Goal: Communication & Community: Connect with others

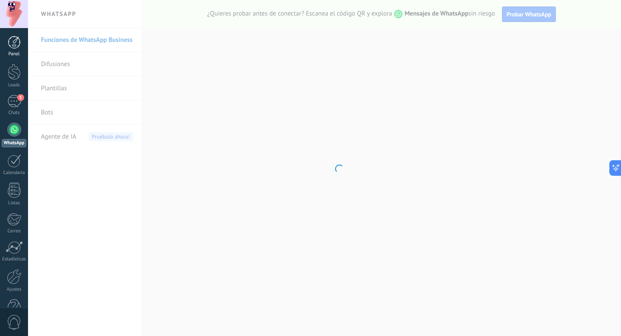
click at [13, 39] on div at bounding box center [14, 42] width 13 height 13
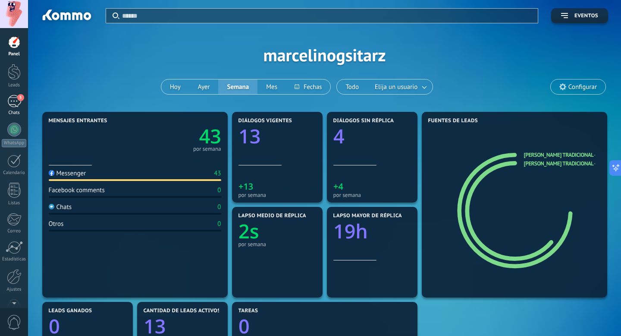
click at [17, 105] on div "5" at bounding box center [14, 101] width 14 height 13
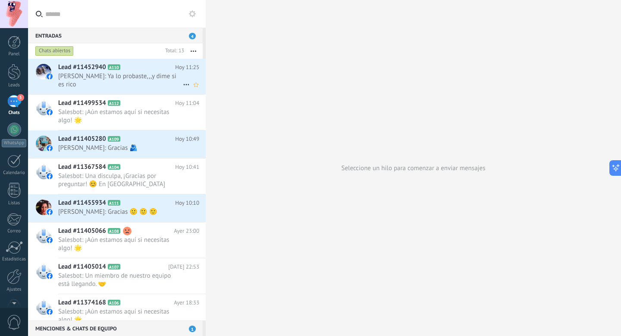
click at [141, 81] on span "[PERSON_NAME]: Ya lo probaste,,,y dime si es rico" at bounding box center [120, 80] width 125 height 16
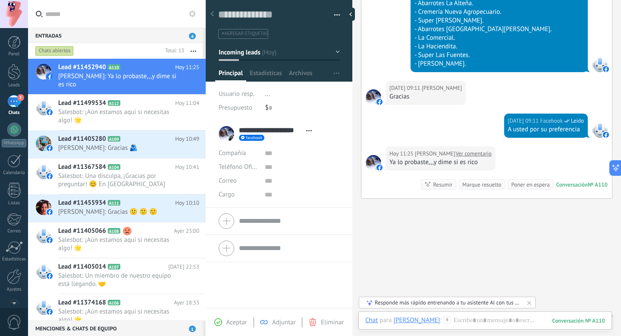
scroll to position [646, 0]
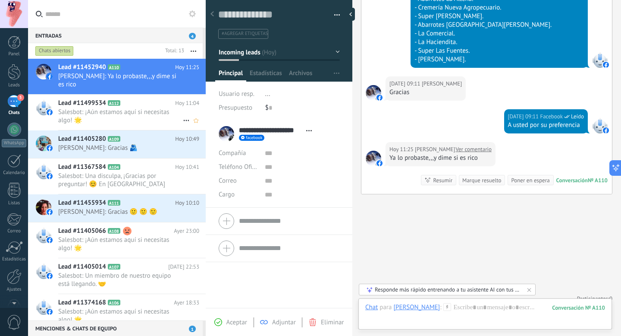
click at [141, 115] on span "Salesbot: ¡Aún estamos aquí si necesitas algo! 🌟" at bounding box center [120, 116] width 125 height 16
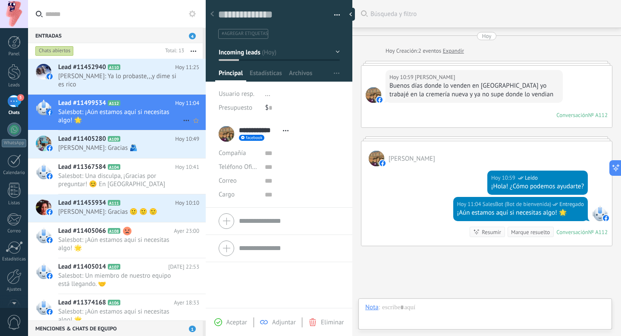
scroll to position [60, 0]
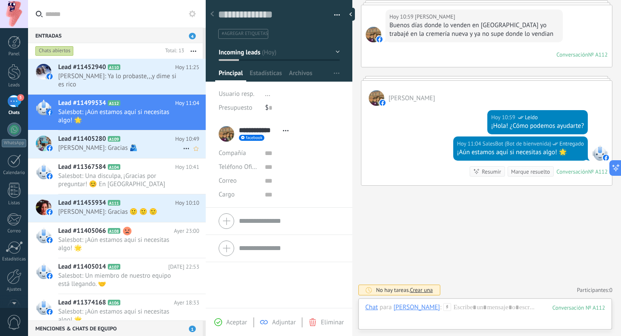
click at [139, 145] on span "[PERSON_NAME]: Gracias 🫂" at bounding box center [120, 148] width 125 height 8
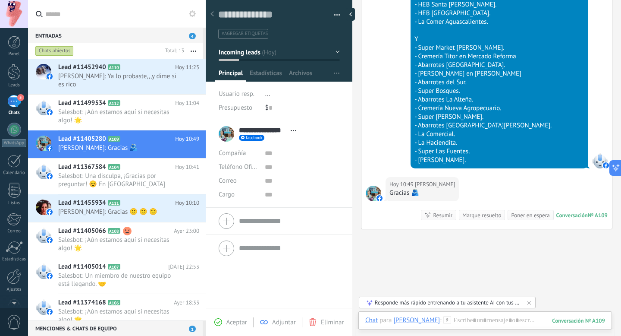
scroll to position [460, 0]
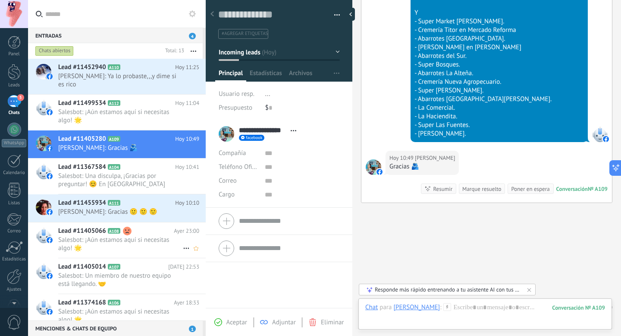
click at [141, 238] on span "Salesbot: ¡Aún estamos aquí si necesitas algo! 🌟" at bounding box center [120, 243] width 125 height 16
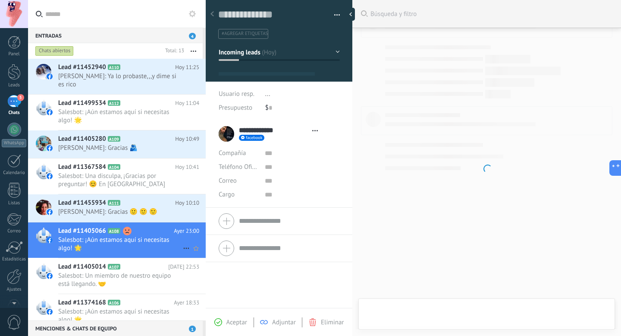
scroll to position [13, 0]
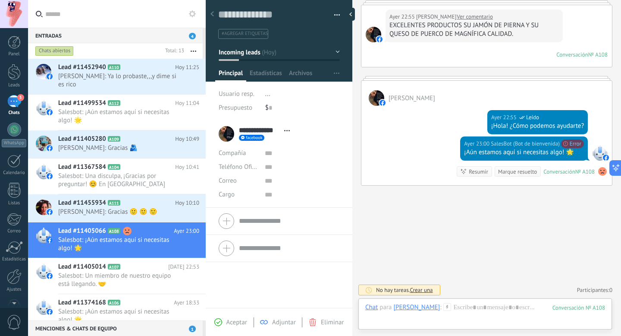
click at [600, 173] on use at bounding box center [602, 171] width 9 height 9
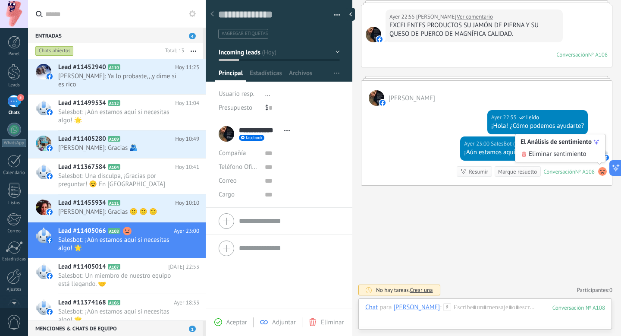
click at [582, 197] on div "Buscar Búsqueda y filtro Carga más [DATE] [DATE] Creación: 2 eventos Expandir […" at bounding box center [486, 138] width 269 height 396
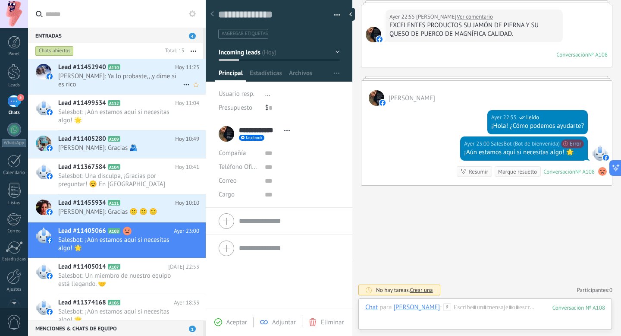
click at [151, 71] on h2 "Lead #11452940 A110" at bounding box center [116, 67] width 117 height 9
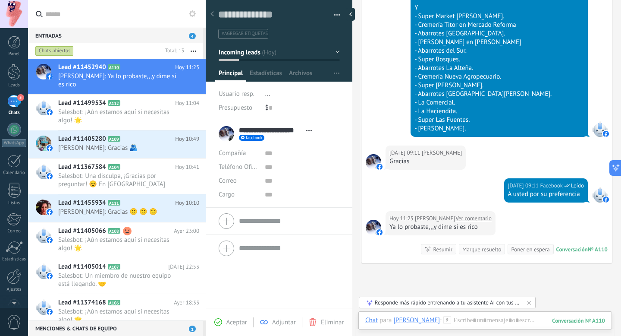
scroll to position [542, 0]
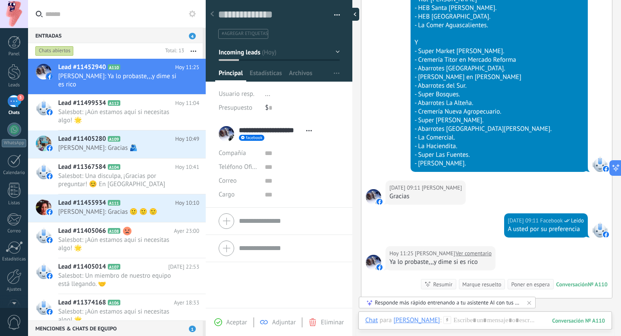
click at [354, 16] on div at bounding box center [352, 14] width 13 height 13
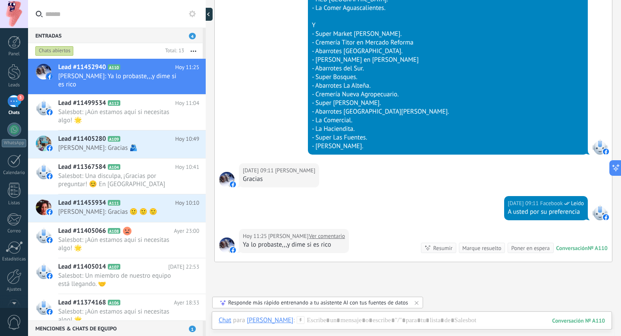
scroll to position [8, 0]
click at [210, 16] on div at bounding box center [210, 14] width 13 height 13
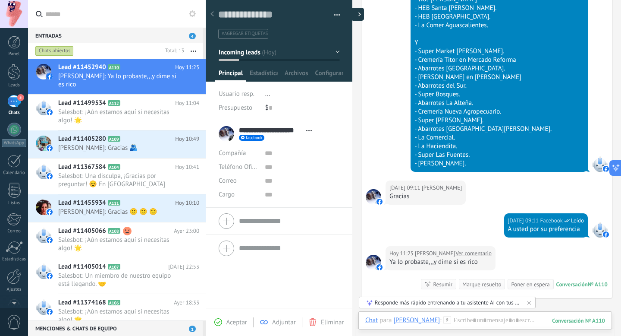
type textarea "**********"
click at [13, 72] on div at bounding box center [14, 72] width 13 height 16
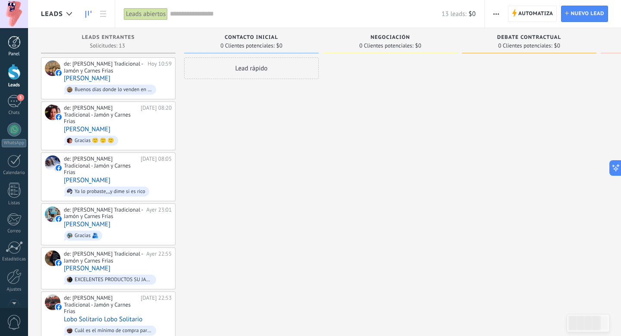
click at [16, 49] on link "Panel" at bounding box center [14, 46] width 28 height 21
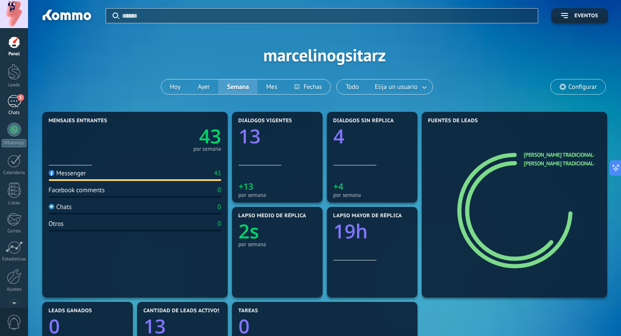
click at [16, 105] on div "5" at bounding box center [14, 101] width 14 height 13
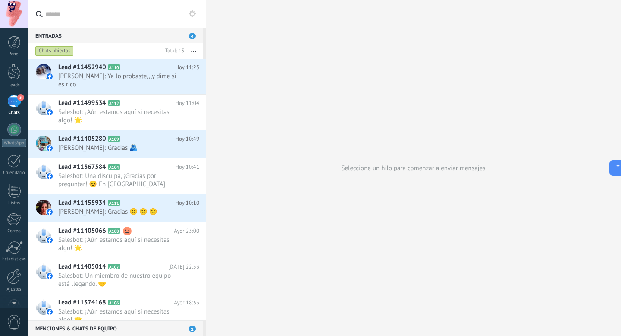
click at [140, 327] on div "Menciones & Chats de equipo 1" at bounding box center [115, 328] width 175 height 16
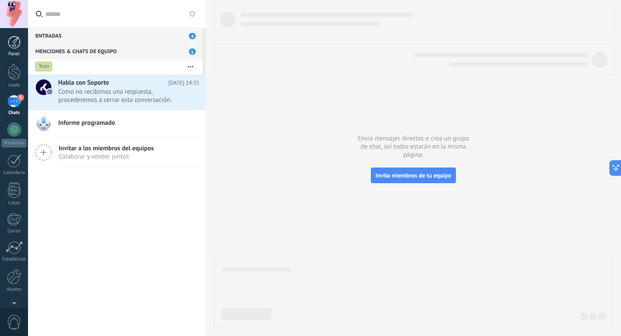
click at [11, 44] on div at bounding box center [14, 42] width 13 height 13
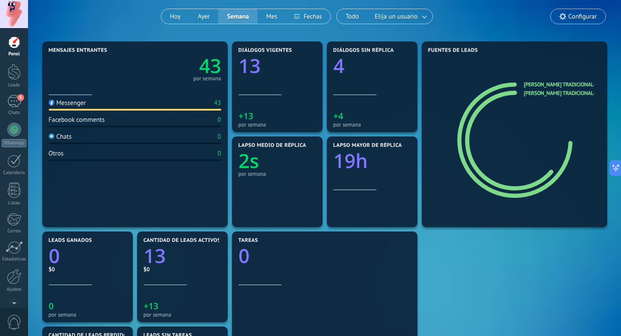
scroll to position [44, 0]
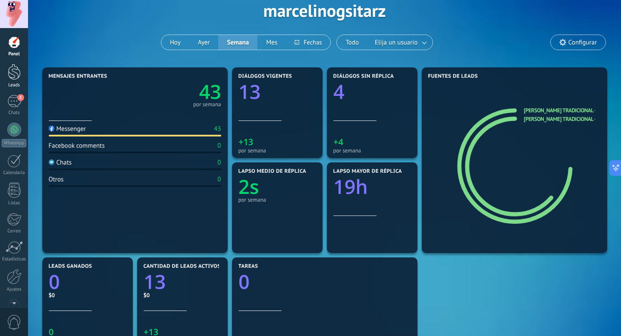
click at [12, 75] on div at bounding box center [14, 72] width 13 height 16
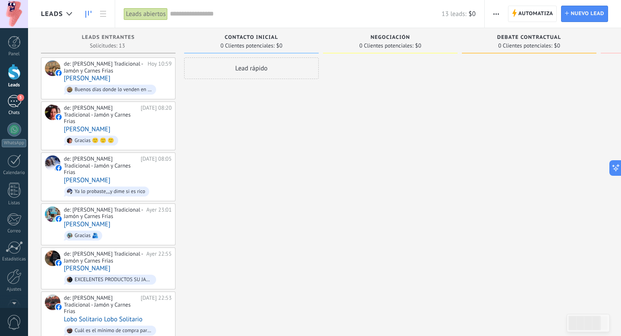
click at [19, 99] on span "5" at bounding box center [20, 97] width 7 height 7
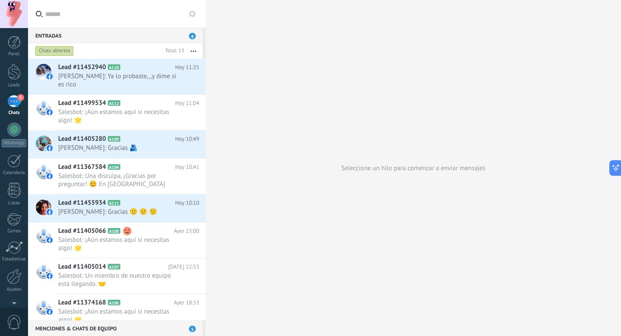
click at [194, 53] on button "button" at bounding box center [193, 51] width 19 height 16
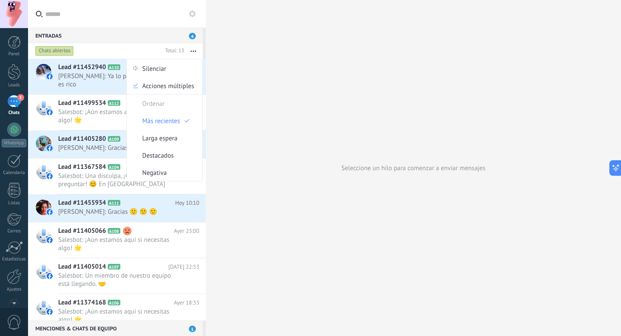
click at [119, 51] on div "Chats abiertos" at bounding box center [98, 51] width 128 height 16
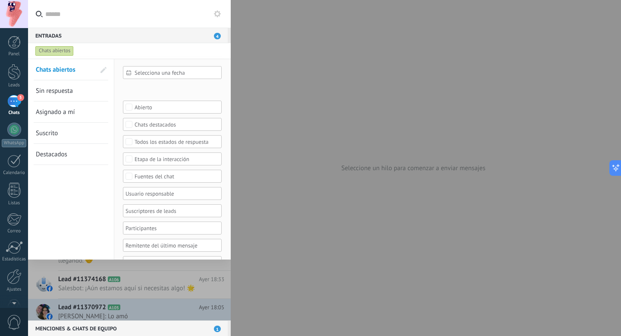
click at [73, 287] on div at bounding box center [129, 189] width 203 height 261
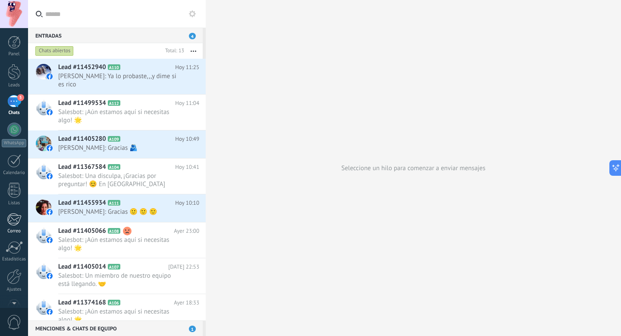
click at [12, 214] on div at bounding box center [14, 219] width 14 height 13
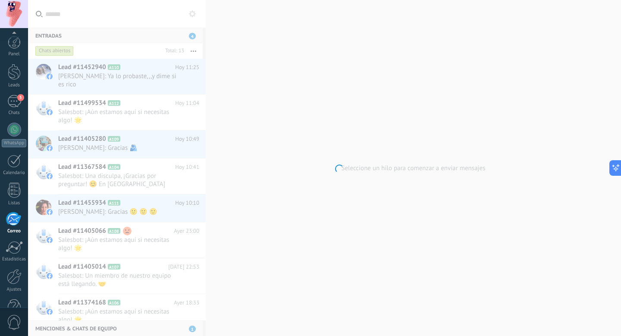
scroll to position [23, 0]
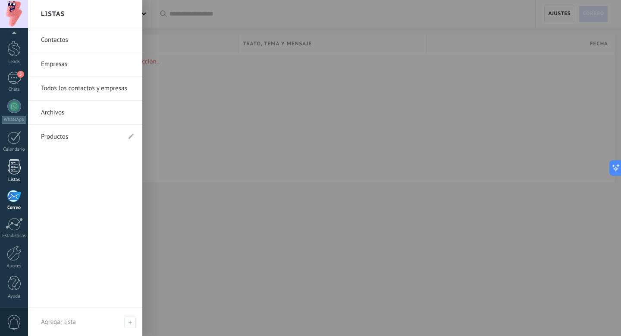
click at [14, 171] on div at bounding box center [14, 166] width 13 height 15
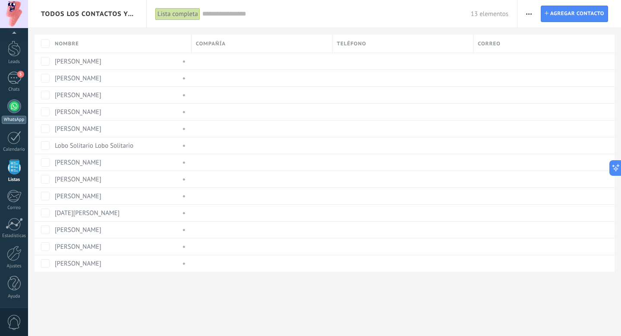
click at [13, 105] on div at bounding box center [14, 106] width 14 height 14
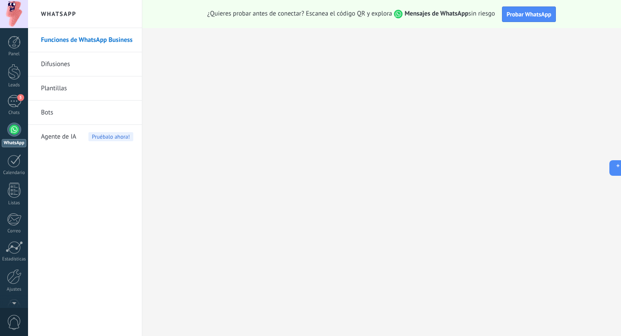
click at [56, 110] on link "Bots" at bounding box center [87, 112] width 92 height 24
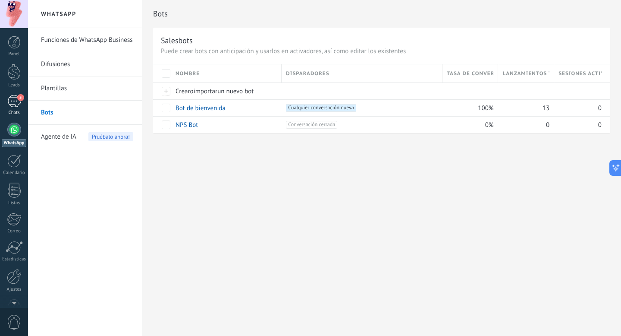
click at [12, 101] on div "5" at bounding box center [14, 101] width 14 height 13
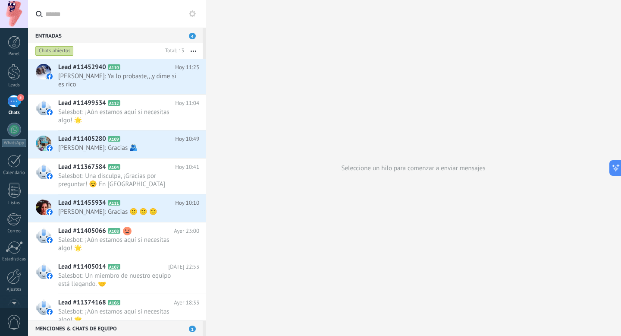
click at [193, 14] on icon at bounding box center [192, 13] width 7 height 7
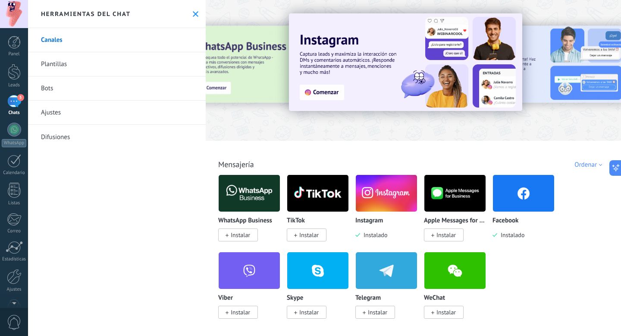
click at [193, 12] on icon at bounding box center [196, 14] width 6 height 6
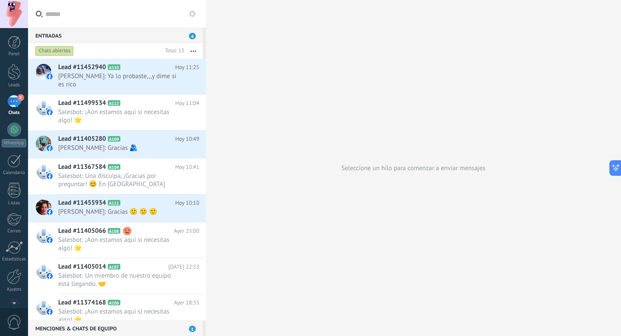
click at [190, 13] on use at bounding box center [192, 13] width 7 height 7
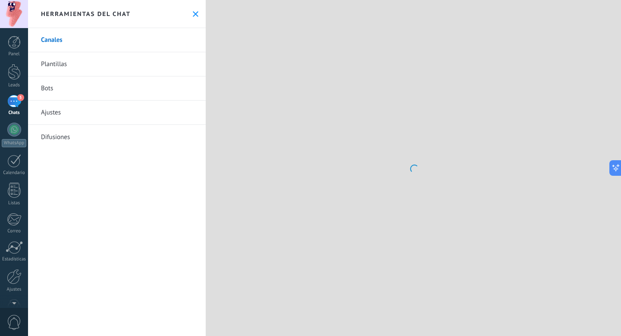
click at [94, 94] on link "Bots" at bounding box center [117, 88] width 178 height 24
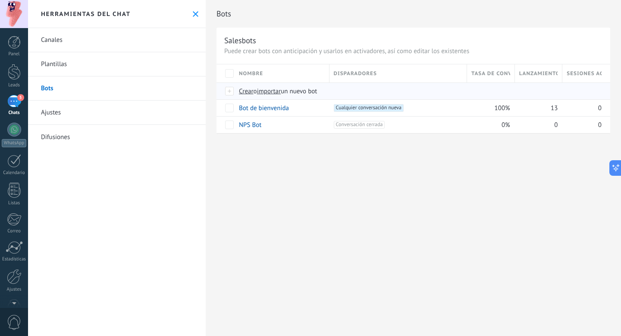
click at [243, 92] on span "Crear" at bounding box center [246, 91] width 15 height 8
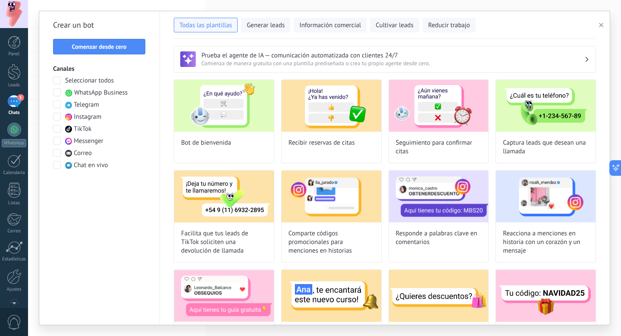
click at [57, 115] on span at bounding box center [57, 117] width 8 height 8
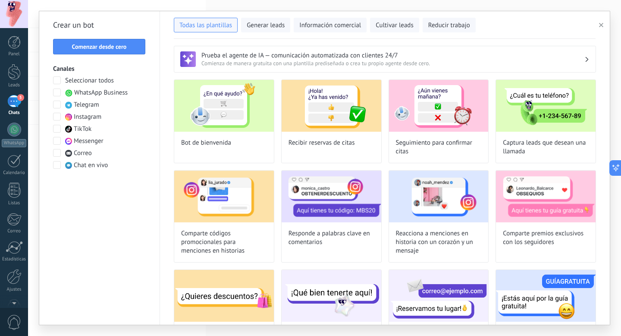
click at [58, 139] on span at bounding box center [57, 141] width 8 height 8
click at [58, 138] on span at bounding box center [57, 141] width 8 height 8
click at [56, 116] on span at bounding box center [57, 117] width 8 height 8
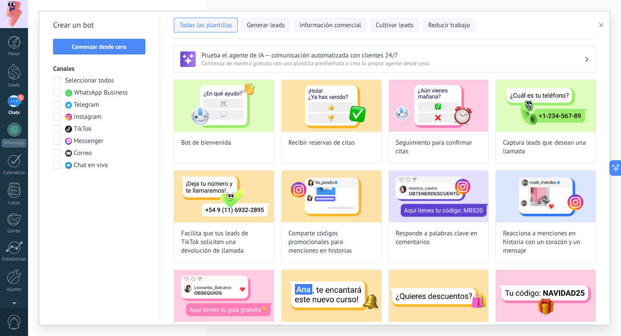
click at [56, 113] on span at bounding box center [57, 117] width 8 height 8
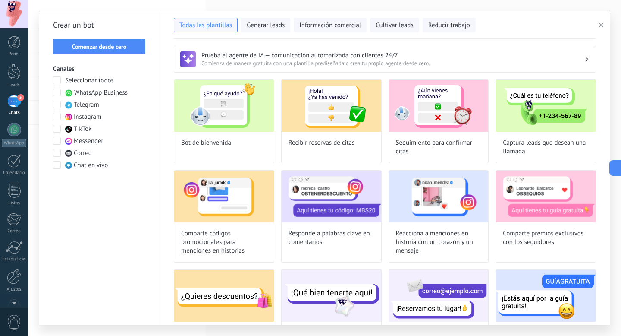
click at [56, 115] on span at bounding box center [57, 117] width 8 height 8
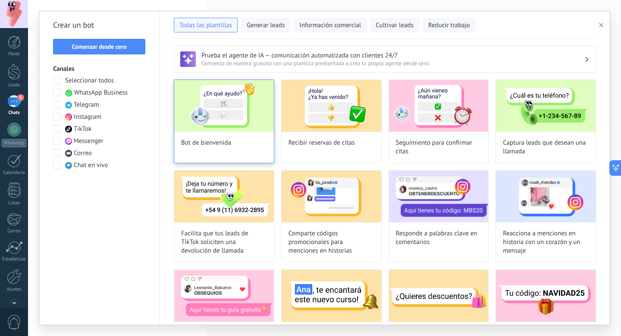
click at [200, 140] on span "Bot de bienvenida" at bounding box center [206, 142] width 50 height 9
type input "**********"
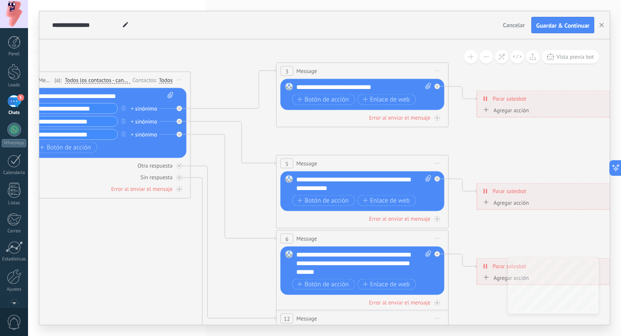
click at [511, 30] on button "Cancelar" at bounding box center [513, 25] width 29 height 13
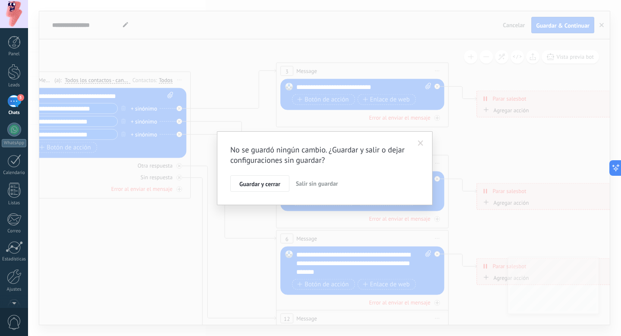
click at [309, 184] on span "Salir sin guardar" at bounding box center [317, 183] width 42 height 8
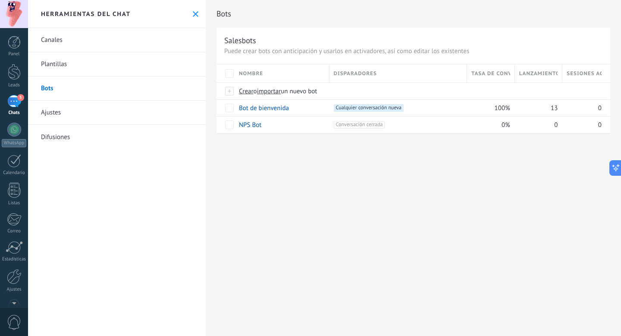
click at [16, 100] on div "5" at bounding box center [14, 101] width 14 height 13
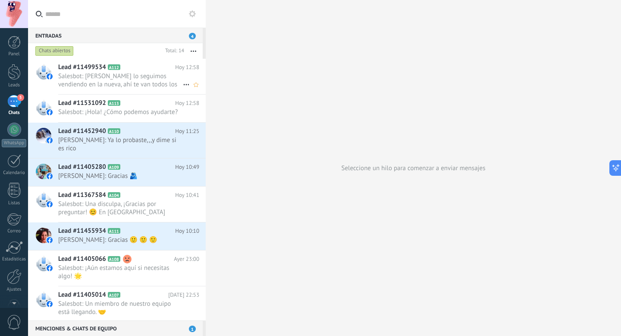
click at [119, 83] on span "Salesbot: [PERSON_NAME] lo seguimos vendiendo en la nueva, ahí te van todos los…" at bounding box center [120, 80] width 125 height 16
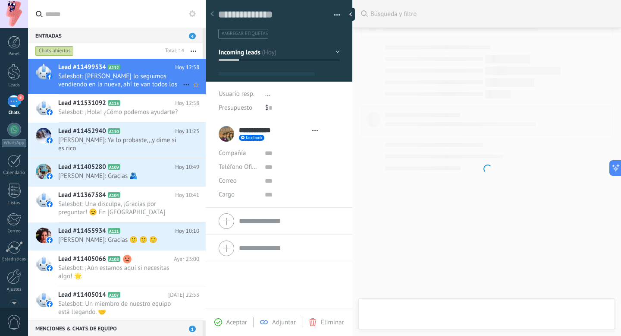
type textarea "**********"
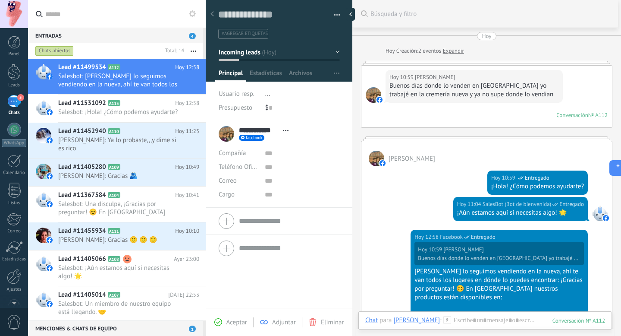
click at [577, 72] on div "[DATE] 10:59 [PERSON_NAME] Buenos días donde lo venden en [GEOGRAPHIC_DATA] yo …" at bounding box center [486, 97] width 251 height 62
click at [452, 48] on link "Expandir" at bounding box center [453, 51] width 21 height 9
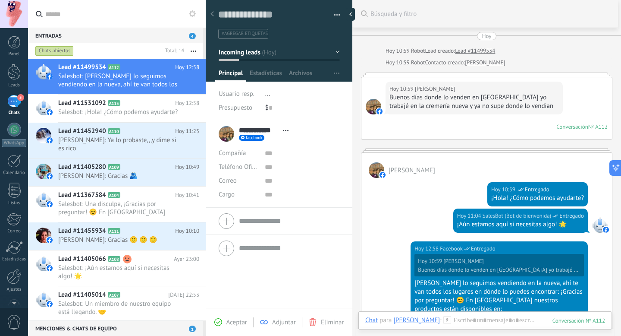
click at [15, 105] on div "5" at bounding box center [14, 101] width 14 height 13
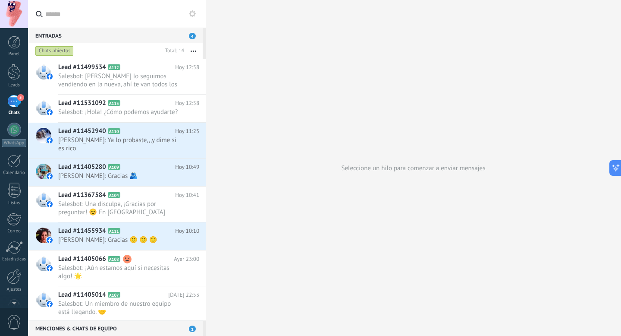
click at [190, 16] on icon at bounding box center [192, 13] width 7 height 7
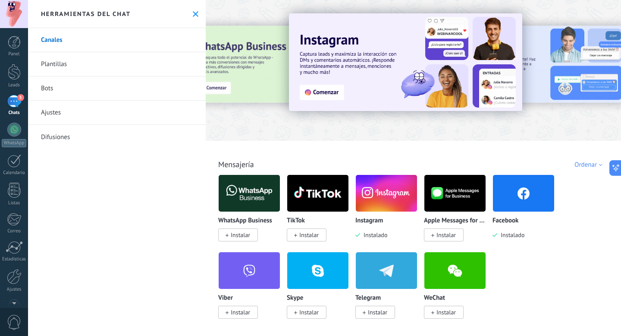
click at [120, 91] on link "Bots" at bounding box center [117, 88] width 178 height 24
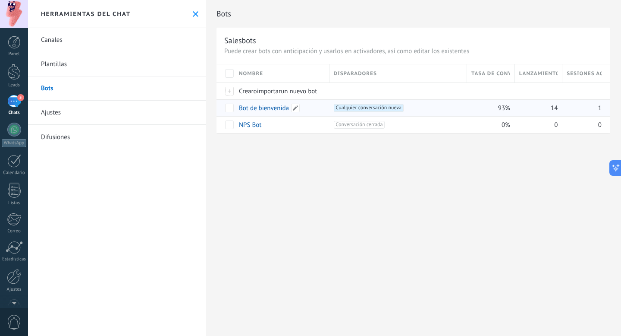
click at [264, 110] on link "Bot de bienvenida" at bounding box center [264, 108] width 50 height 8
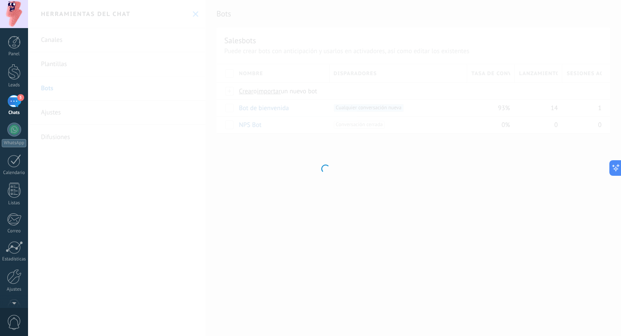
type input "**********"
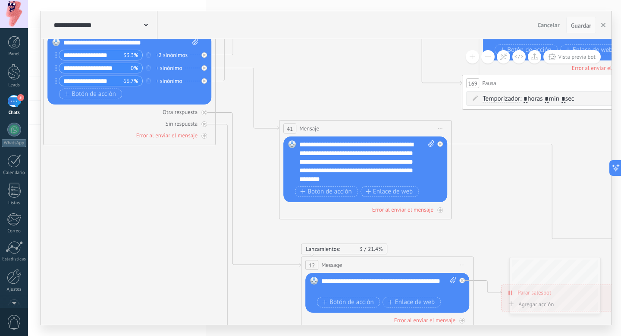
click at [592, 27] on button "Guardar" at bounding box center [581, 25] width 30 height 16
click at [581, 25] on span "Guardar" at bounding box center [581, 25] width 20 height 6
click at [602, 24] on use "button" at bounding box center [603, 25] width 4 height 4
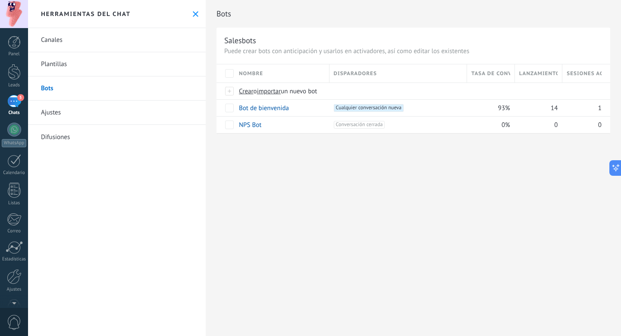
click at [194, 7] on div "Herramientas del chat" at bounding box center [117, 14] width 178 height 28
click at [194, 14] on icon at bounding box center [196, 14] width 6 height 6
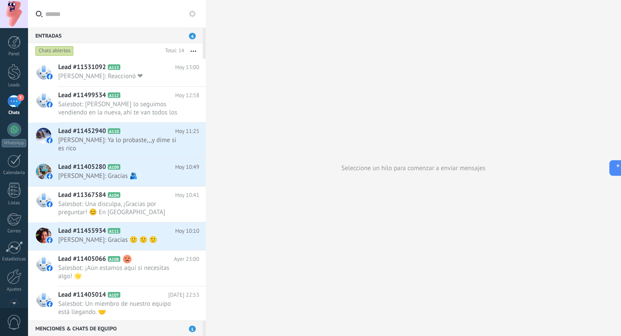
click at [193, 14] on icon at bounding box center [192, 13] width 7 height 7
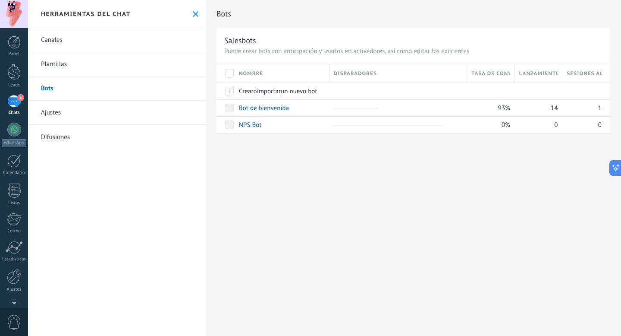
click at [118, 84] on link "Bots" at bounding box center [117, 88] width 178 height 24
click at [17, 99] on span "5" at bounding box center [20, 97] width 7 height 7
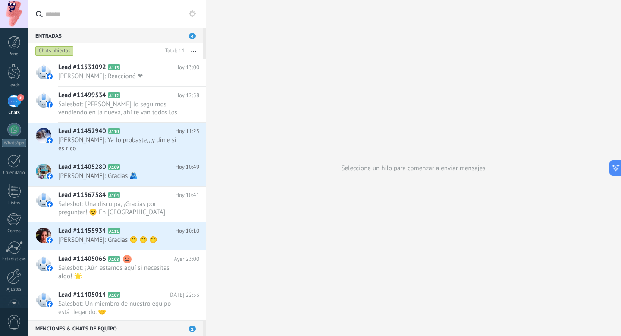
click at [18, 101] on div "5" at bounding box center [14, 101] width 14 height 13
click at [13, 103] on div "5" at bounding box center [14, 101] width 14 height 13
click at [12, 104] on div "5" at bounding box center [14, 101] width 14 height 13
click at [194, 14] on use at bounding box center [192, 13] width 7 height 7
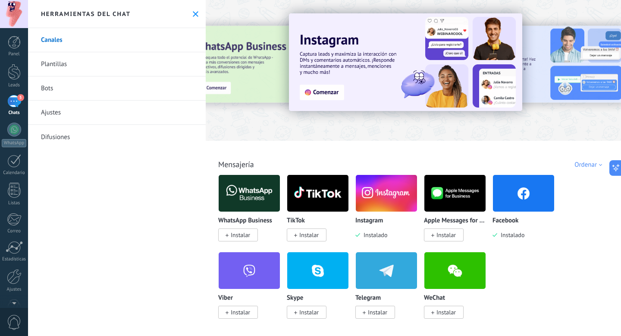
click at [377, 191] on img at bounding box center [386, 193] width 61 height 42
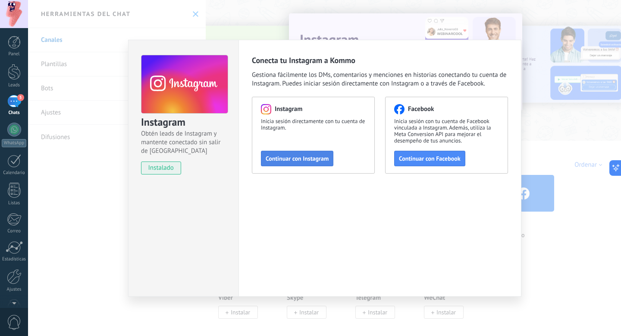
click at [295, 159] on span "Continuar con Instagram" at bounding box center [297, 158] width 63 height 6
click at [166, 25] on div "Instagram Obtén leads de Instagram y mantente conectado sin salir de Kommo inst…" at bounding box center [324, 168] width 593 height 336
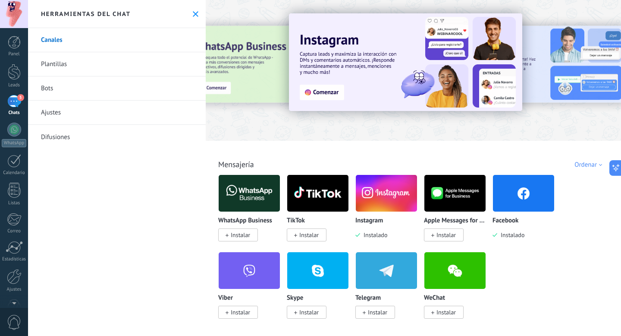
click at [16, 100] on div "5" at bounding box center [14, 101] width 14 height 13
